Goal: Transaction & Acquisition: Purchase product/service

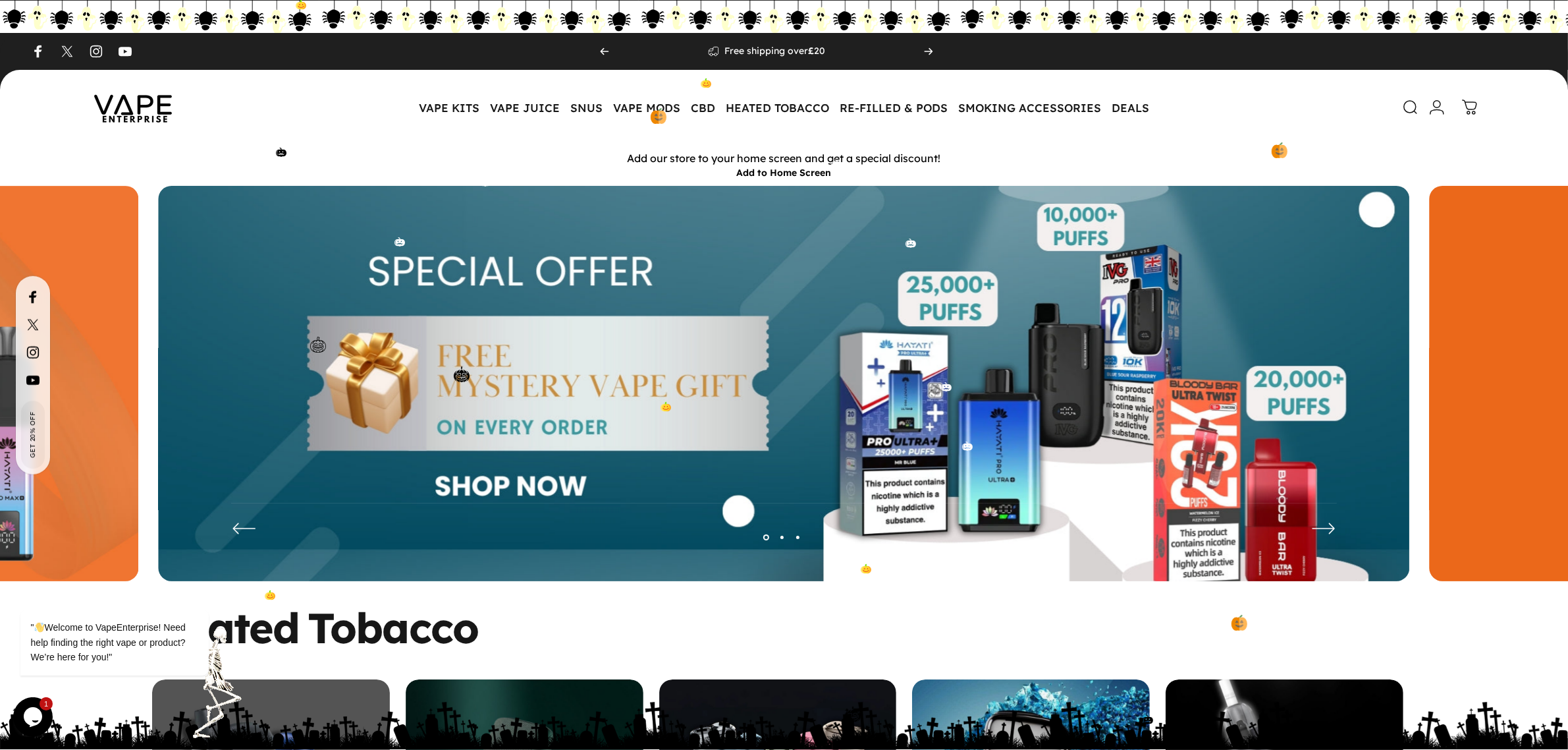
click at [929, 369] on img at bounding box center [784, 393] width 1251 height 415
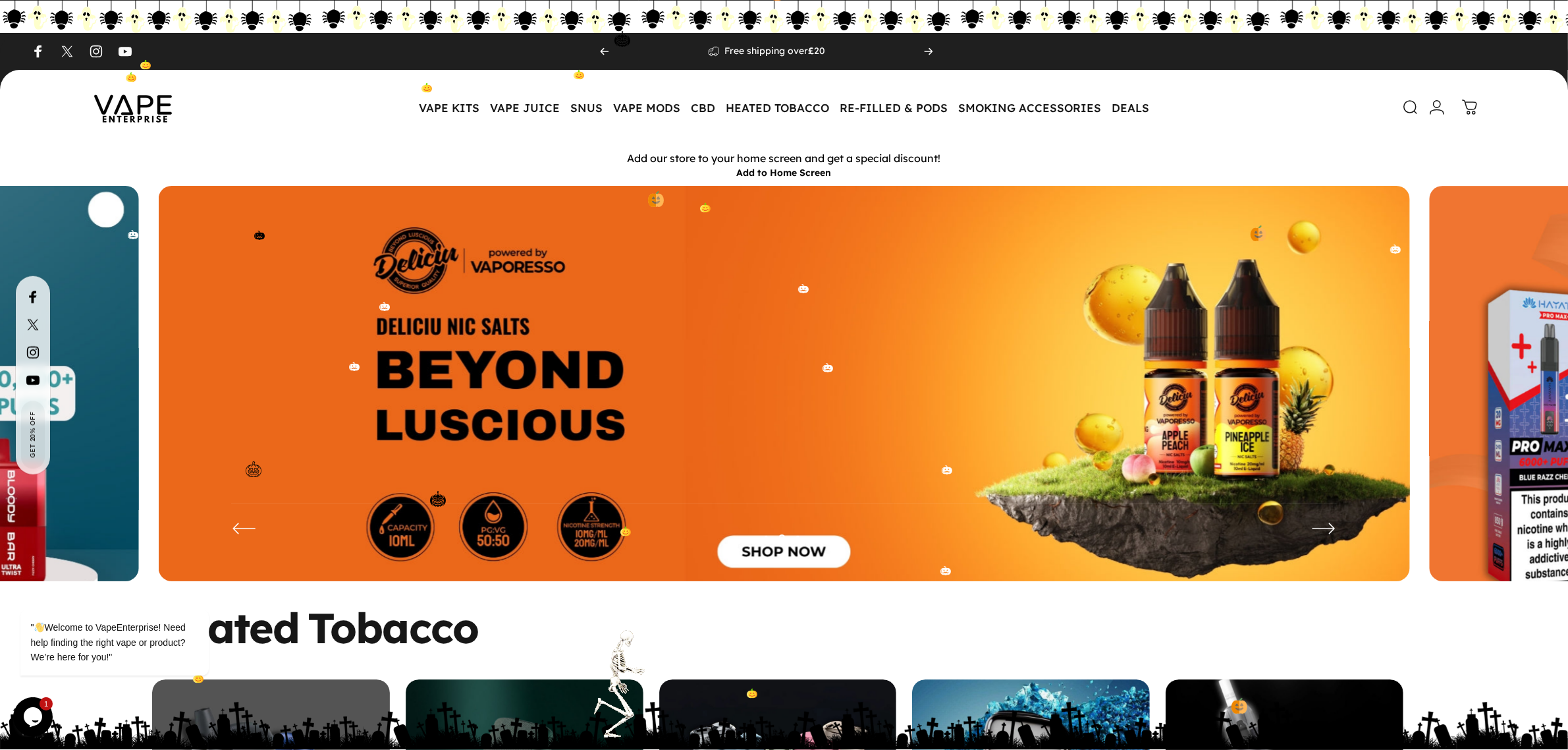
click at [865, 355] on img at bounding box center [784, 393] width 1251 height 415
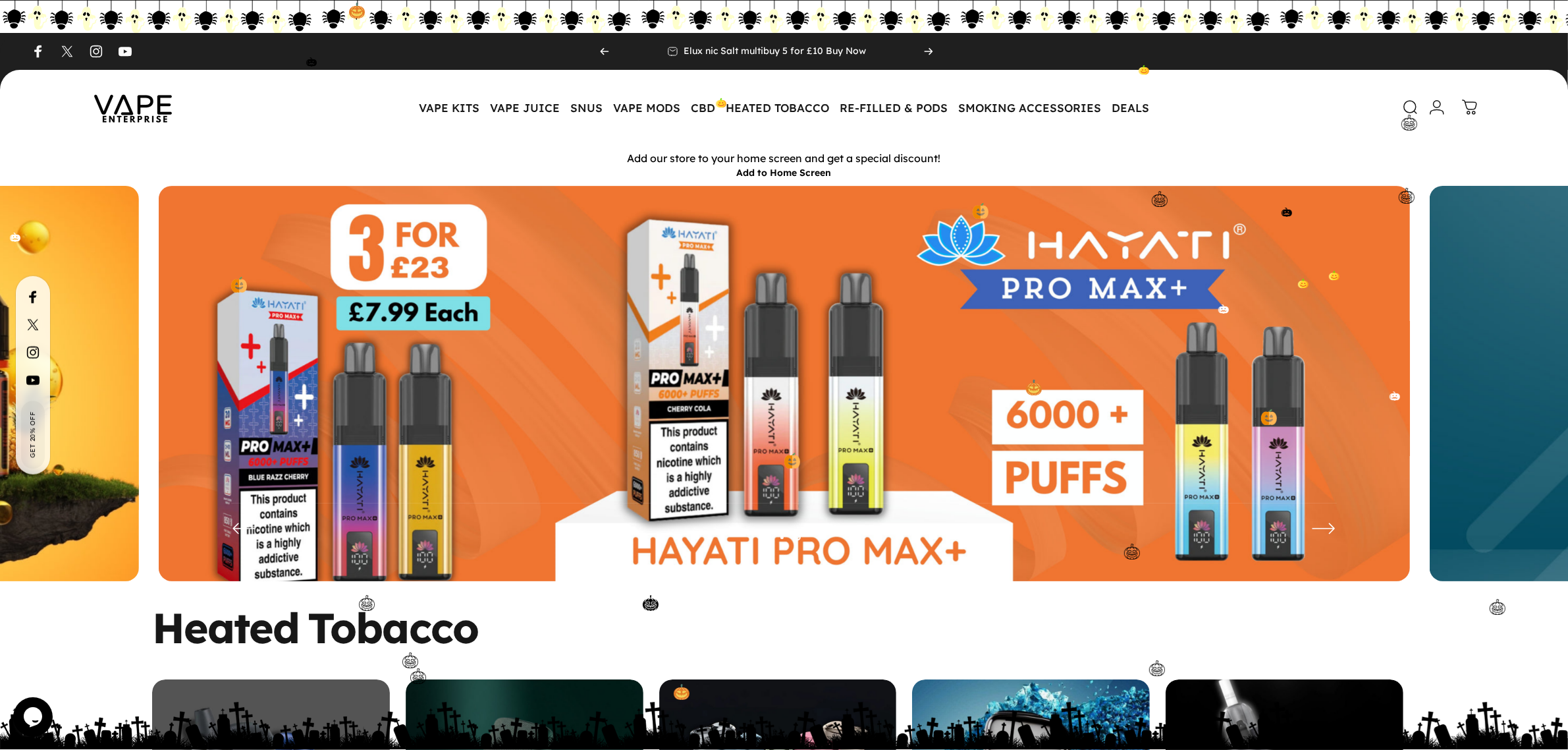
click at [1413, 101] on icon at bounding box center [1411, 108] width 16 height 16
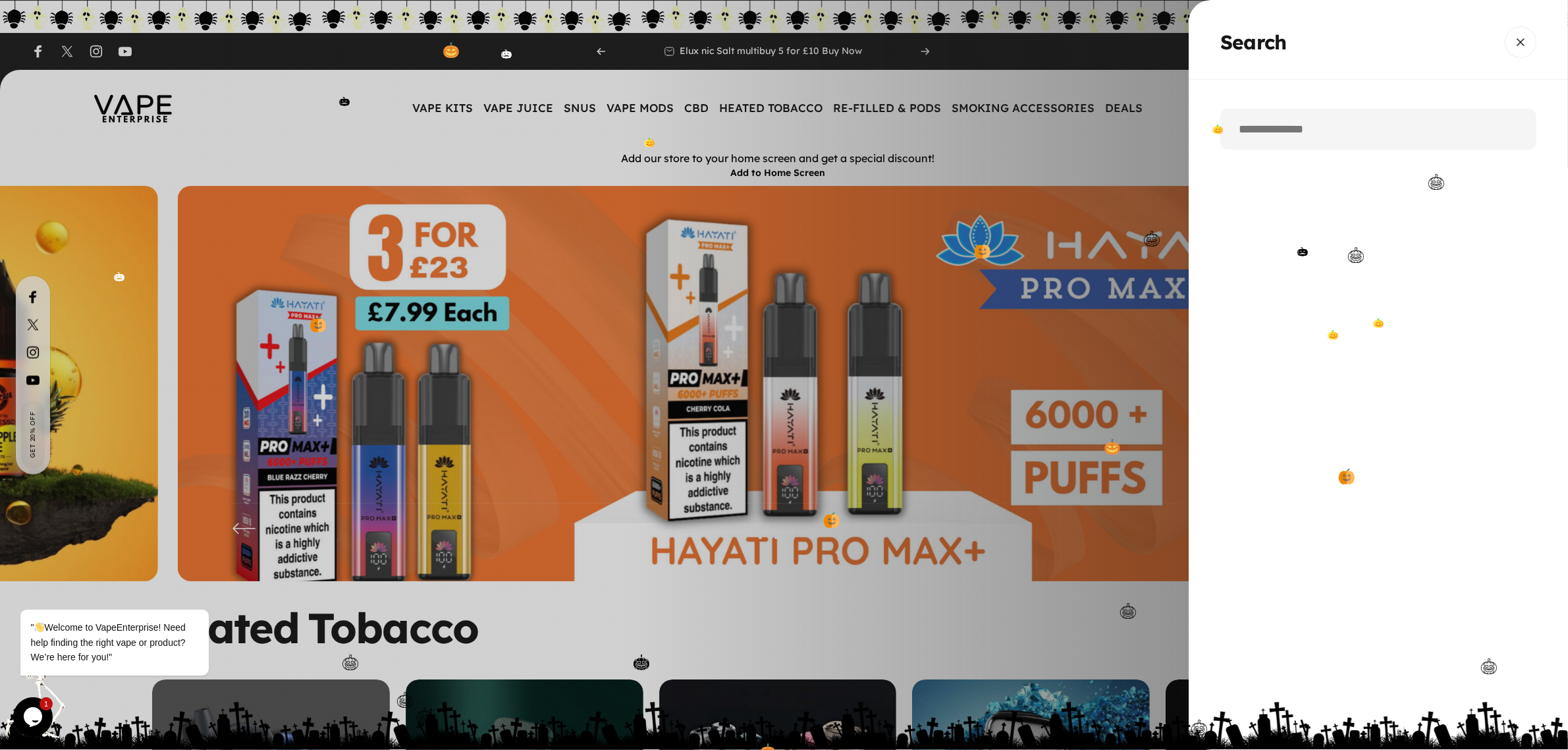
click at [1307, 132] on input "Search" at bounding box center [1378, 128] width 316 height 41
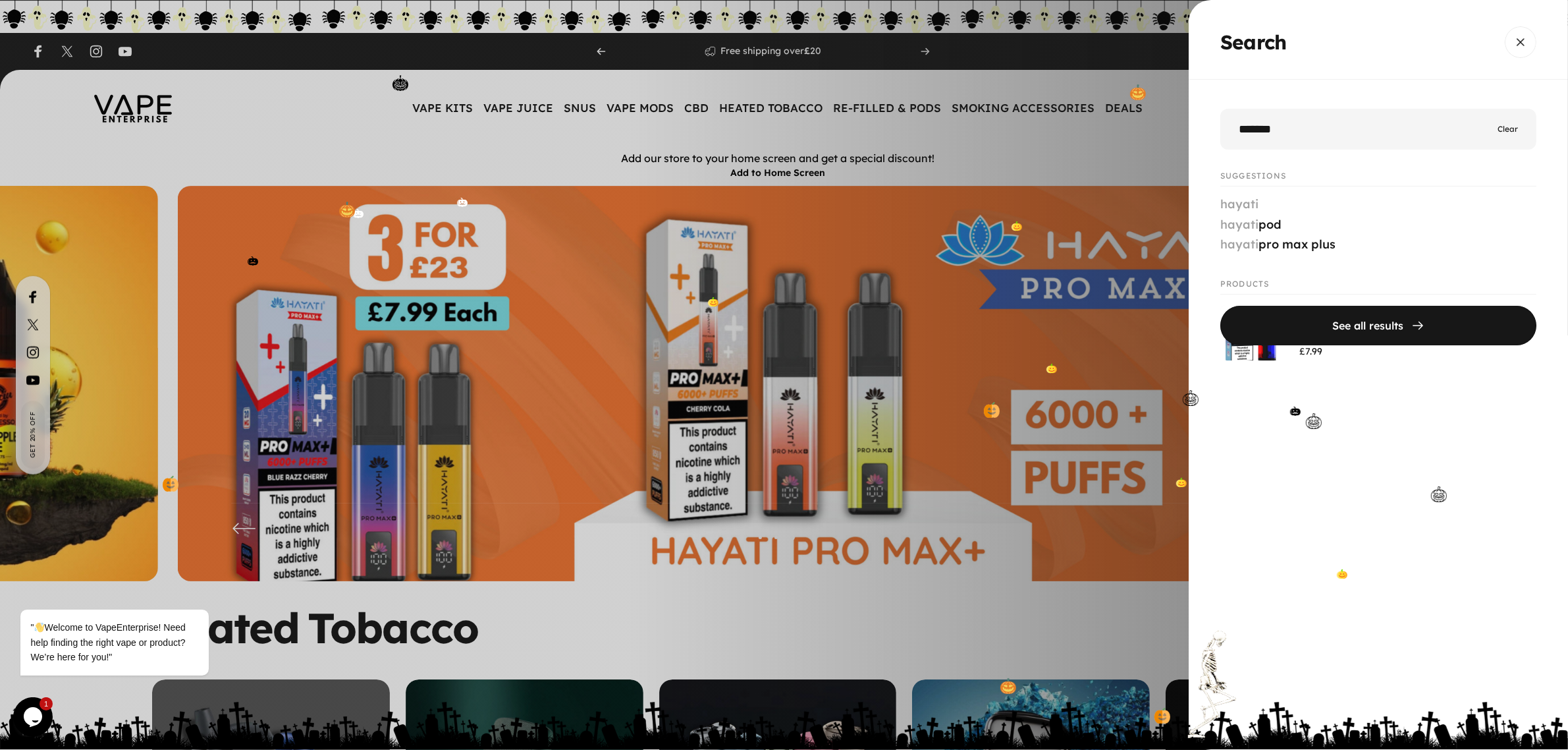
type input "******"
click at [1220, 305] on button "See all results" at bounding box center [1378, 325] width 316 height 40
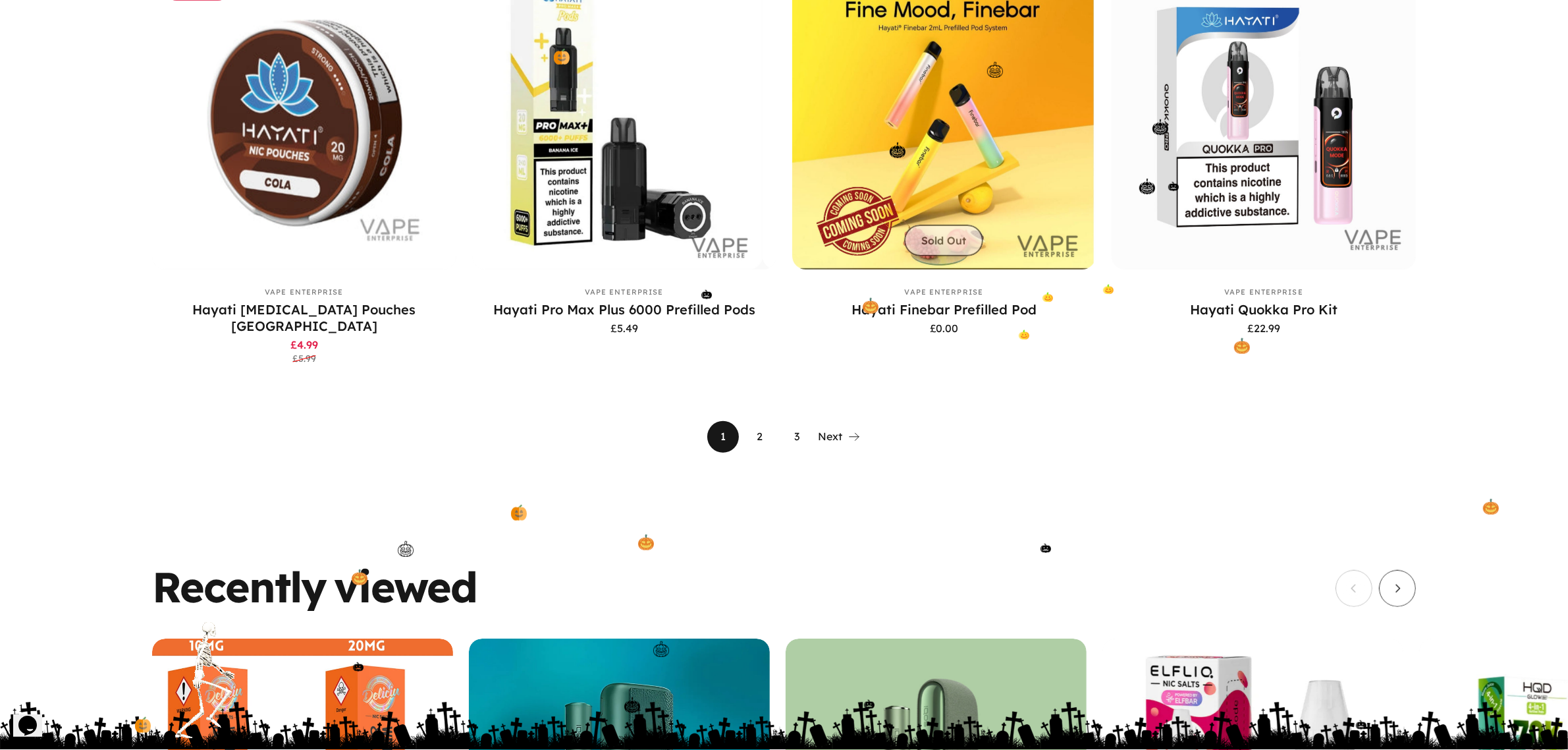
scroll to position [1305, 0]
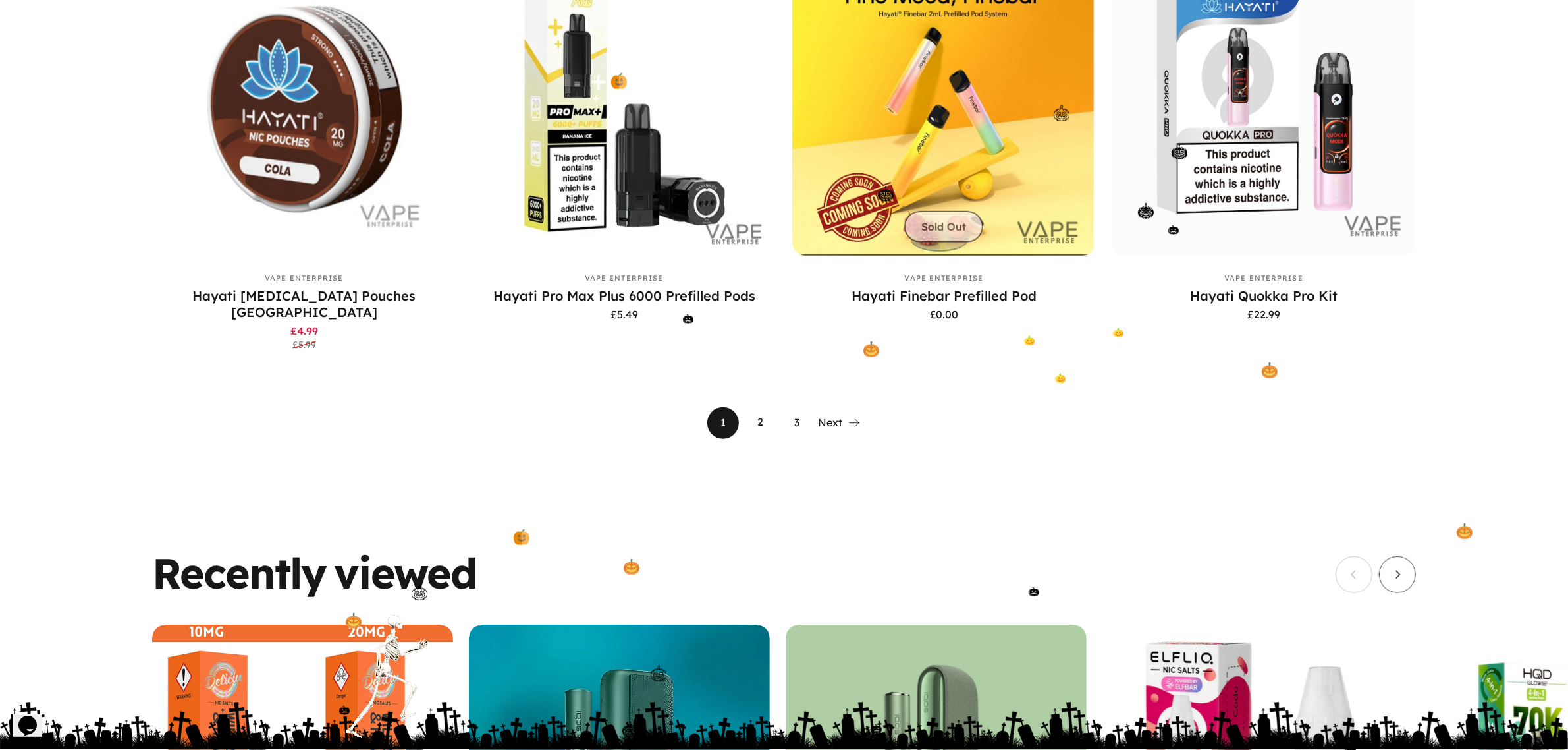
click at [763, 407] on link "2" at bounding box center [760, 423] width 32 height 32
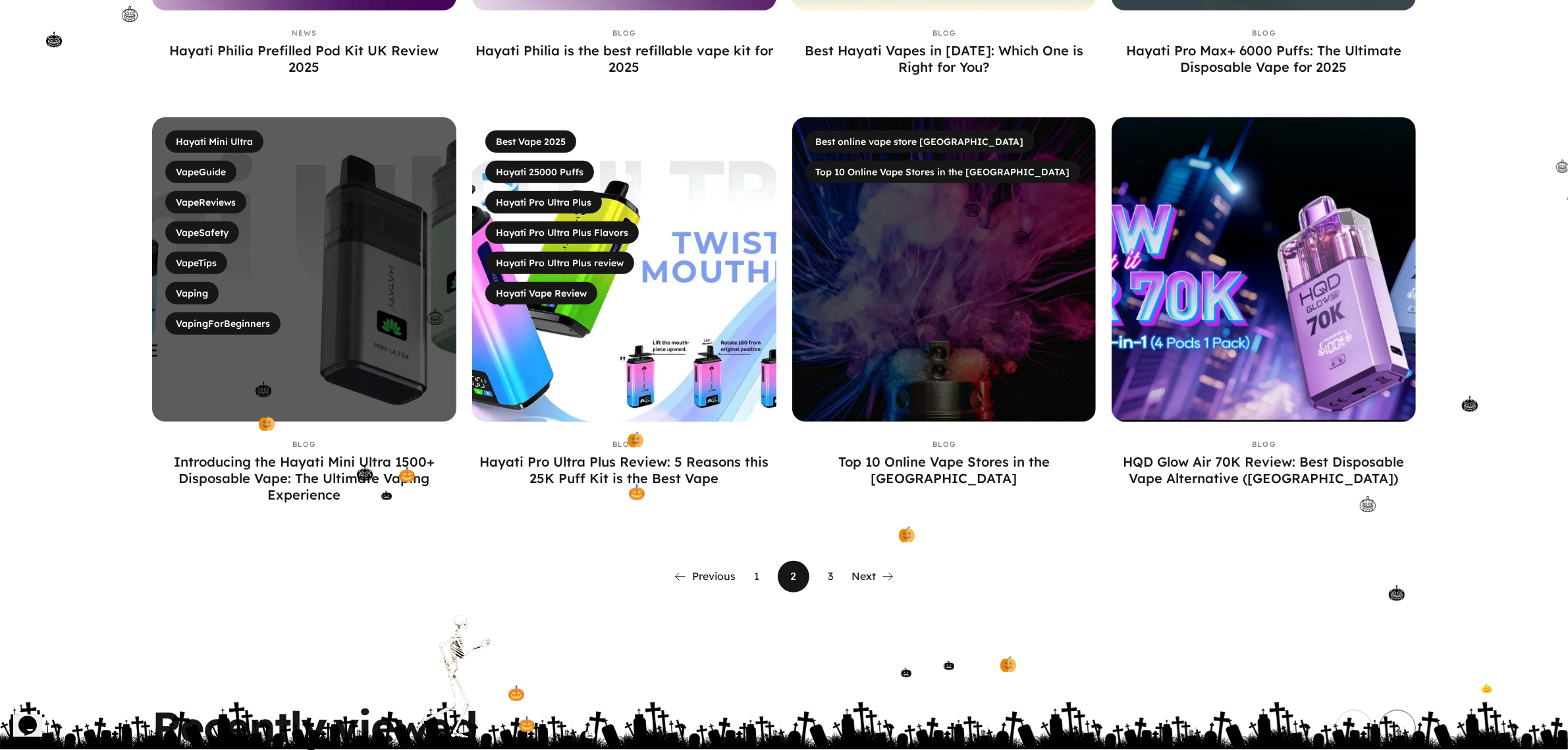
scroll to position [1149, 0]
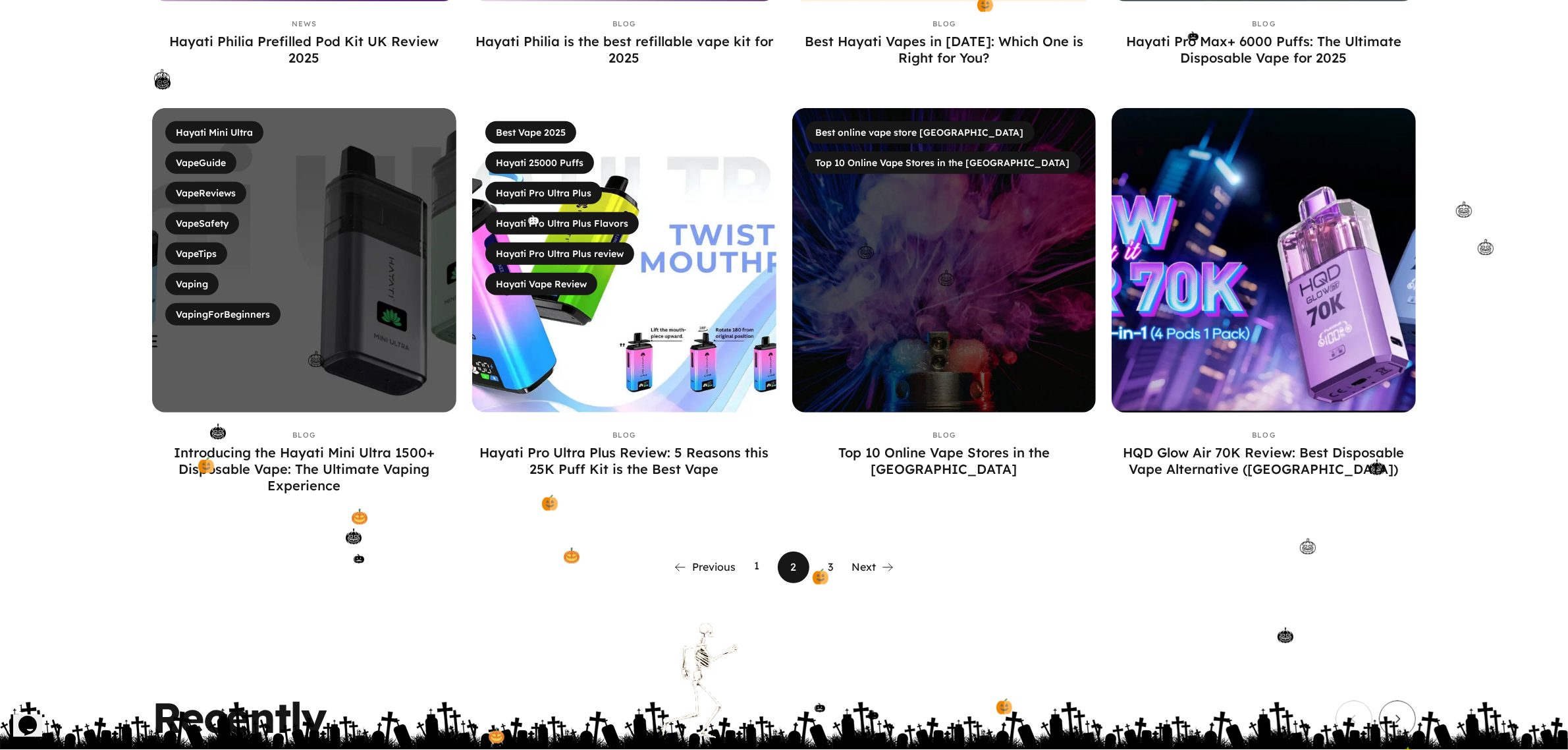
click at [756, 551] on link "1" at bounding box center [757, 567] width 32 height 32
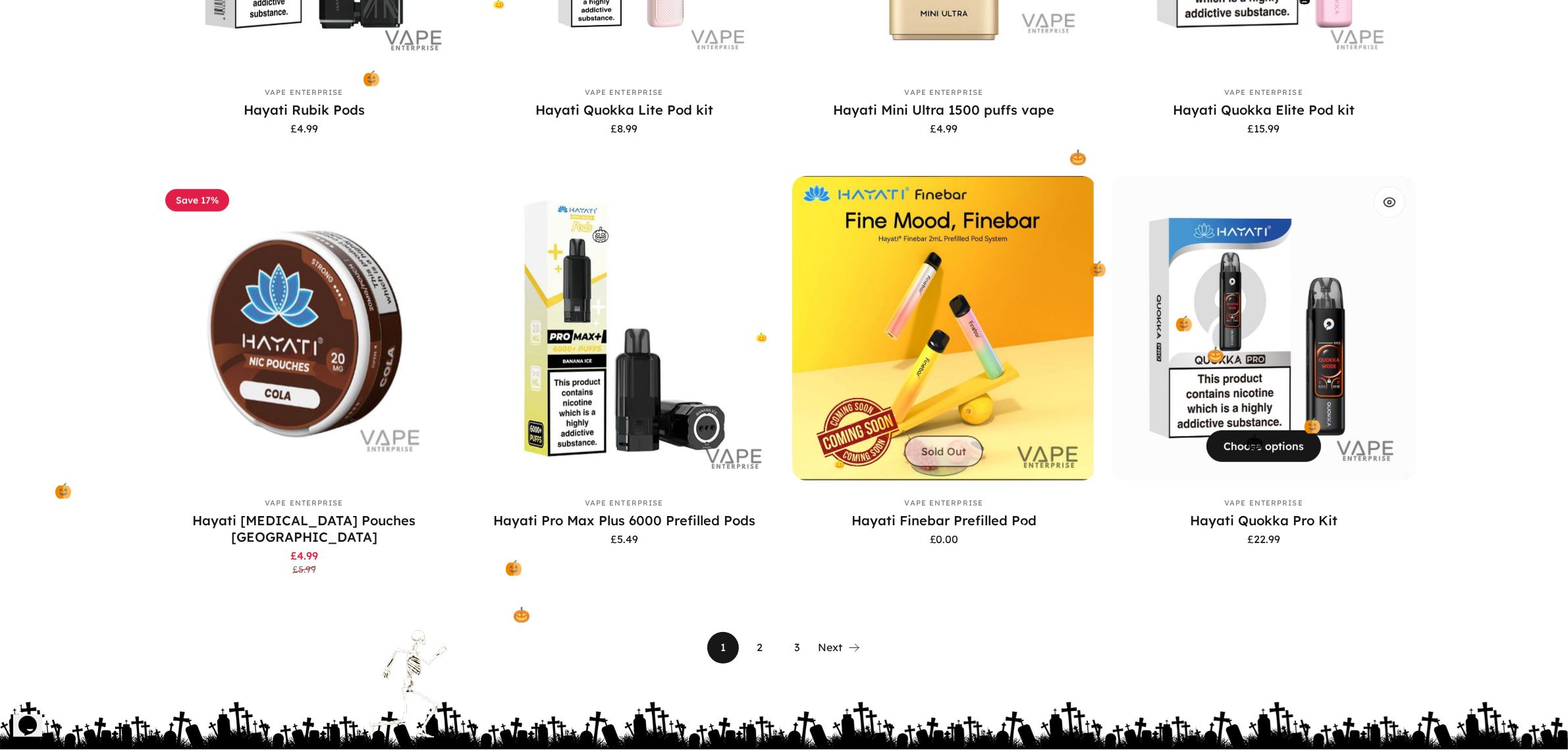
scroll to position [1087, 0]
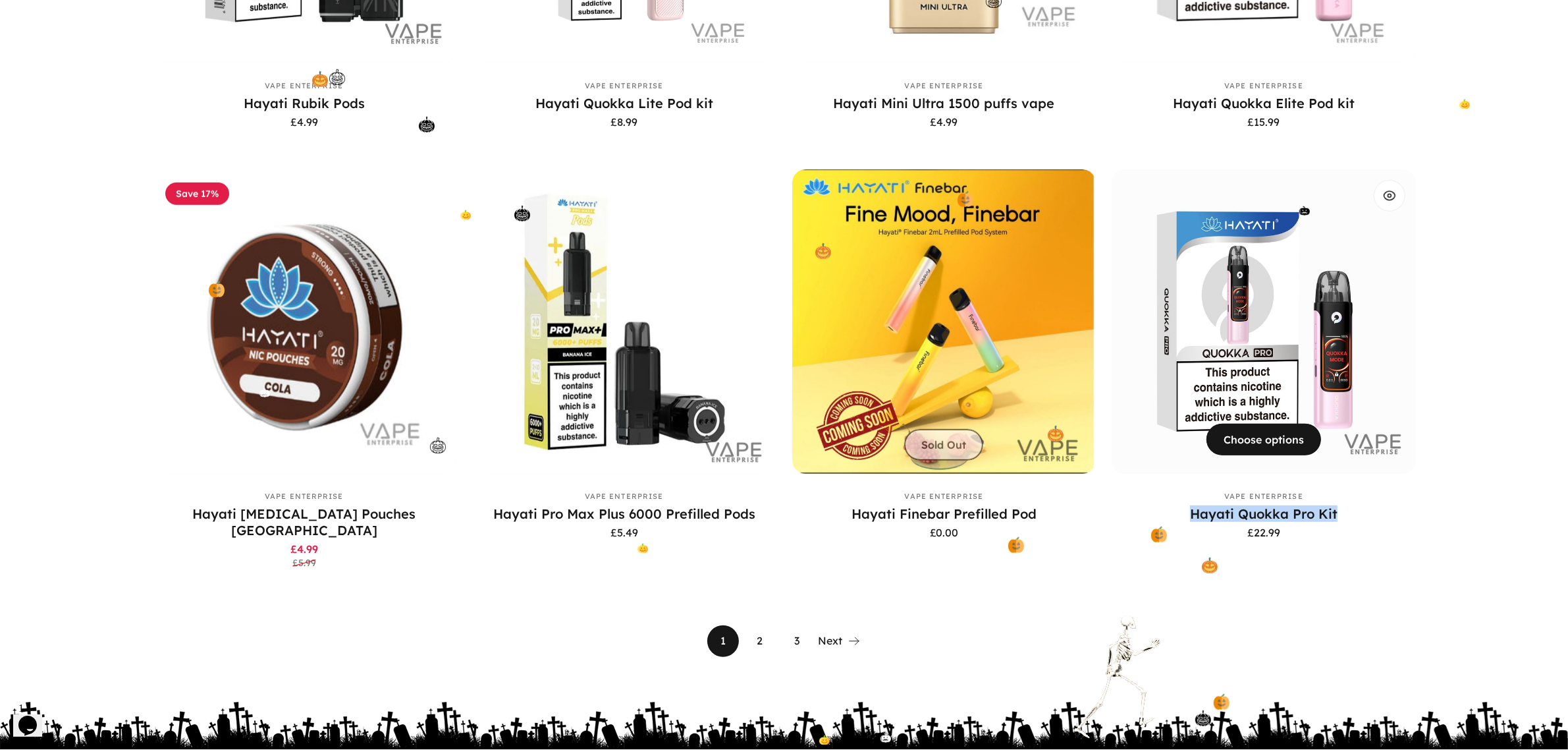
drag, startPoint x: 1142, startPoint y: 499, endPoint x: 1338, endPoint y: 507, distance: 196.2
click at [1338, 507] on p "Hayati Quokka Pro Kit" at bounding box center [1264, 513] width 304 height 17
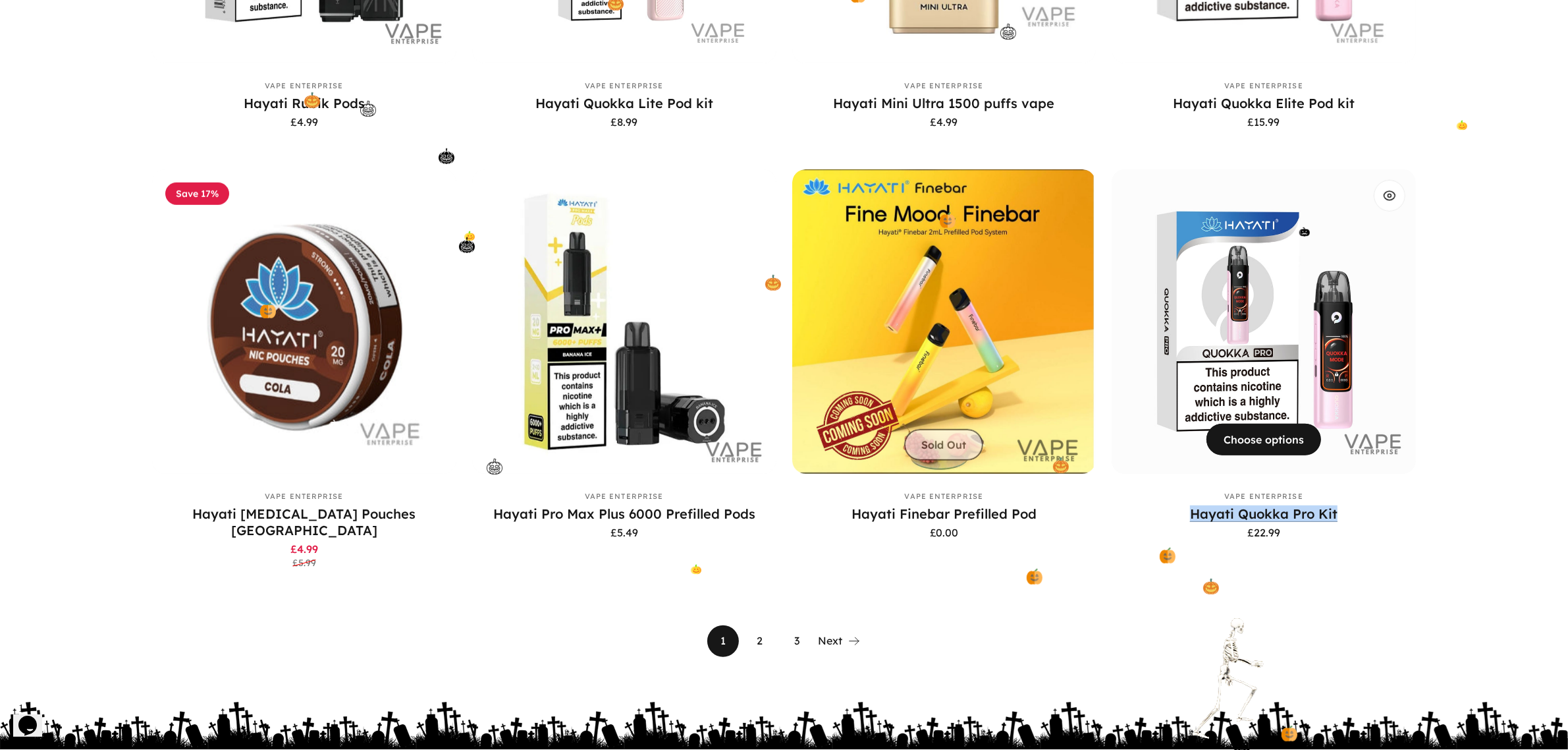
copy link "Hayati Quokka Pro Kit"
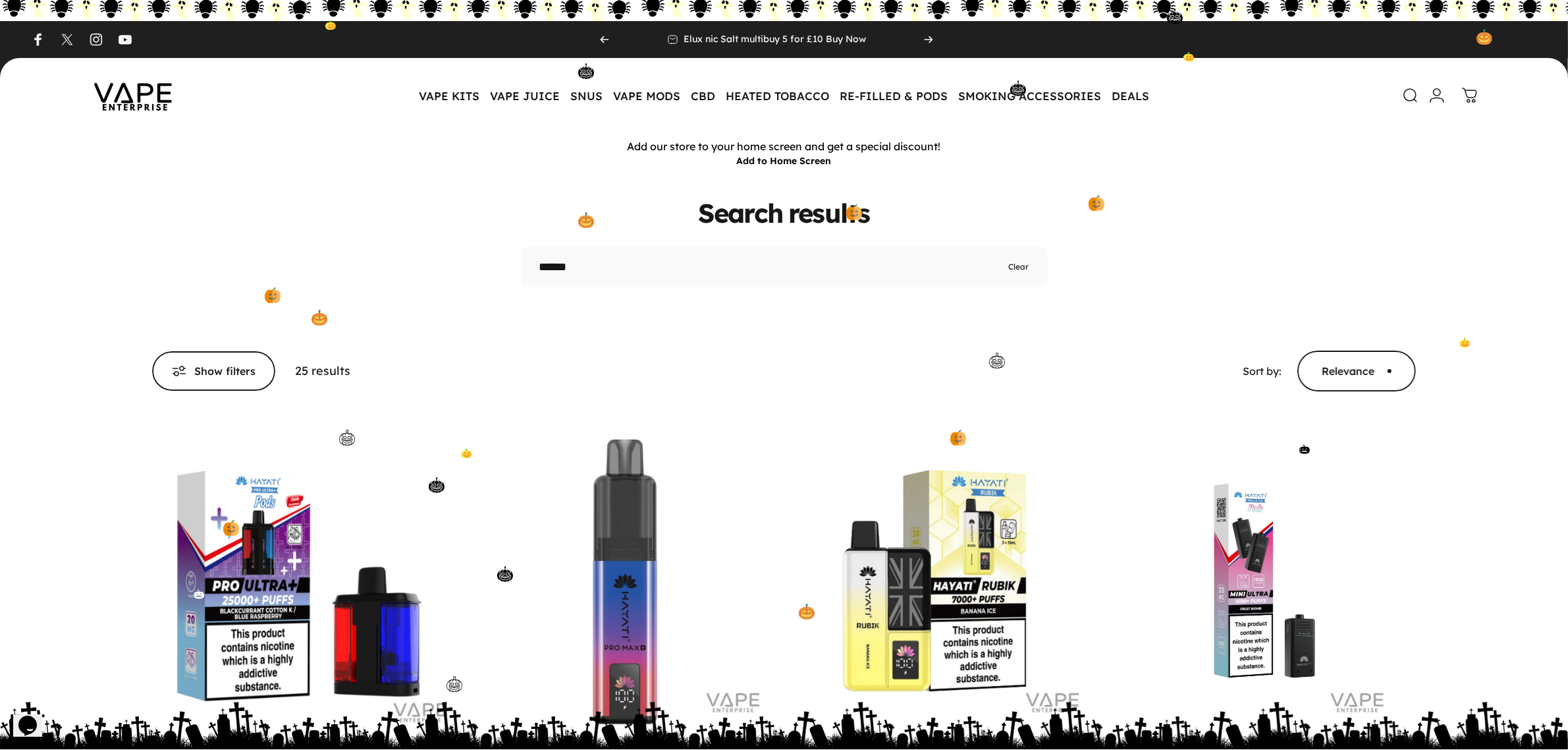
scroll to position [0, 0]
